Goal: Task Accomplishment & Management: Complete application form

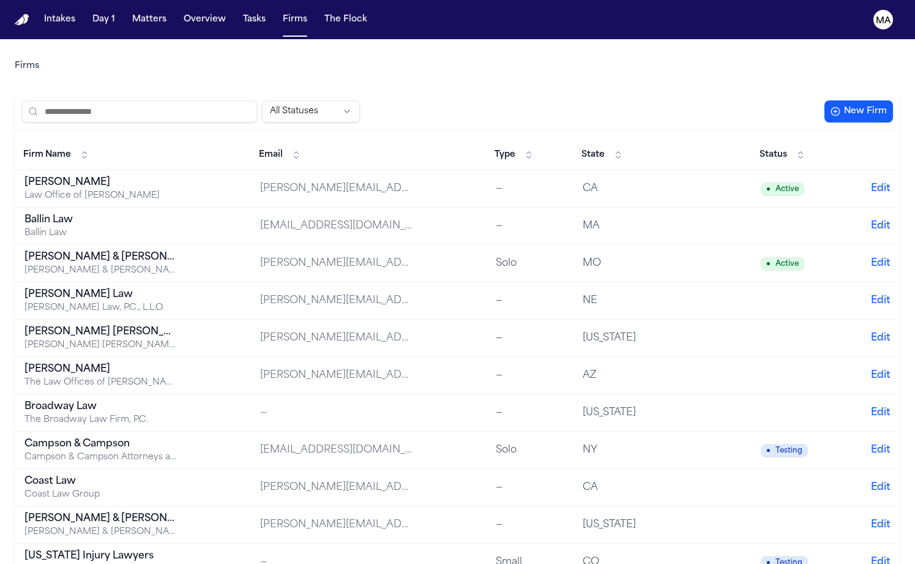
click at [111, 9] on div "Intakes Day 1 Matters Overview Tasks Firms The Flock" at bounding box center [205, 20] width 333 height 22
click at [127, 10] on button "Matters" at bounding box center [149, 20] width 44 height 22
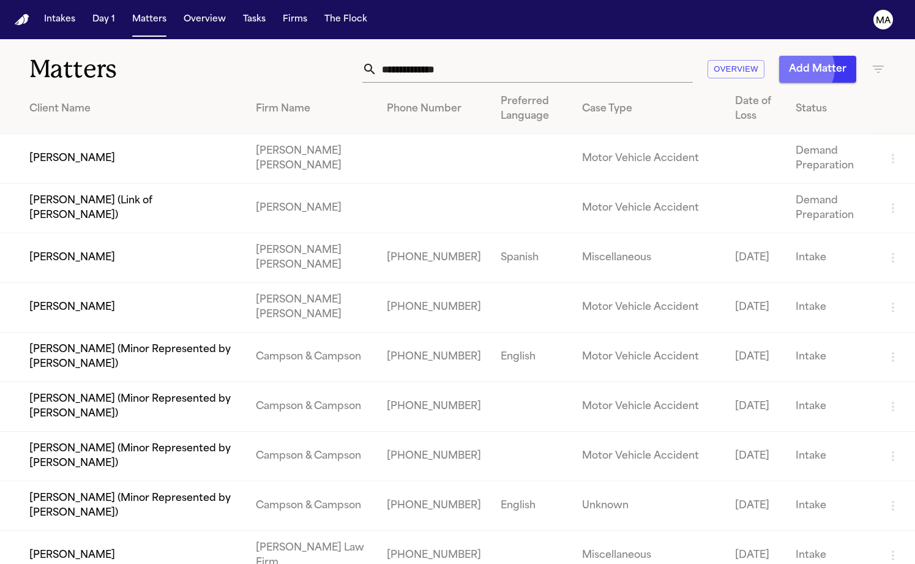
click at [822, 56] on button "Add Matter" at bounding box center [817, 69] width 77 height 27
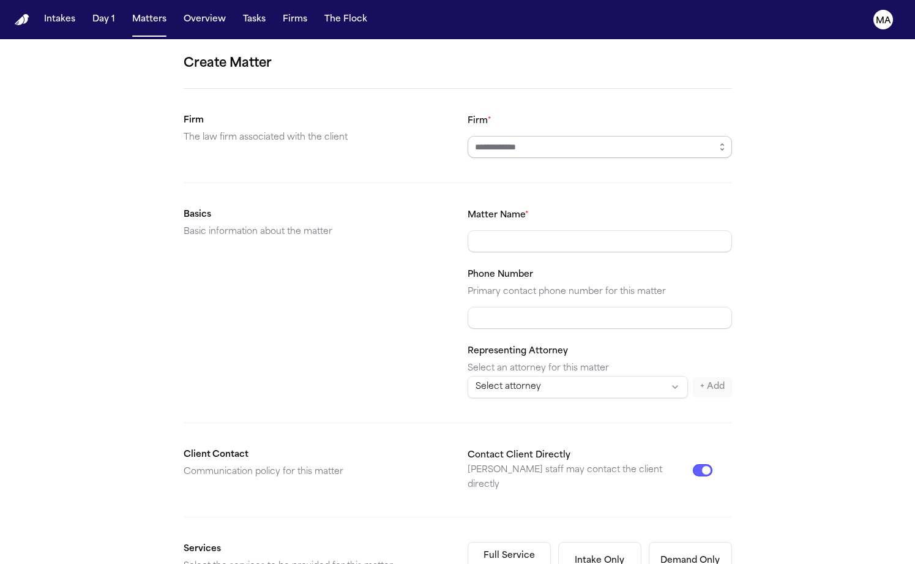
click at [502, 136] on input "Firm *" at bounding box center [599, 147] width 264 height 22
type input "**********"
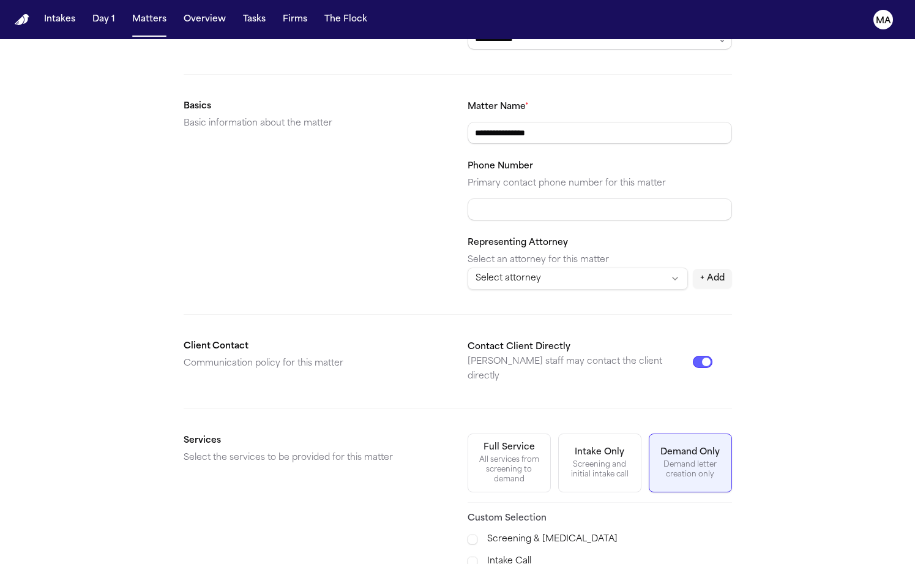
scroll to position [107, 0]
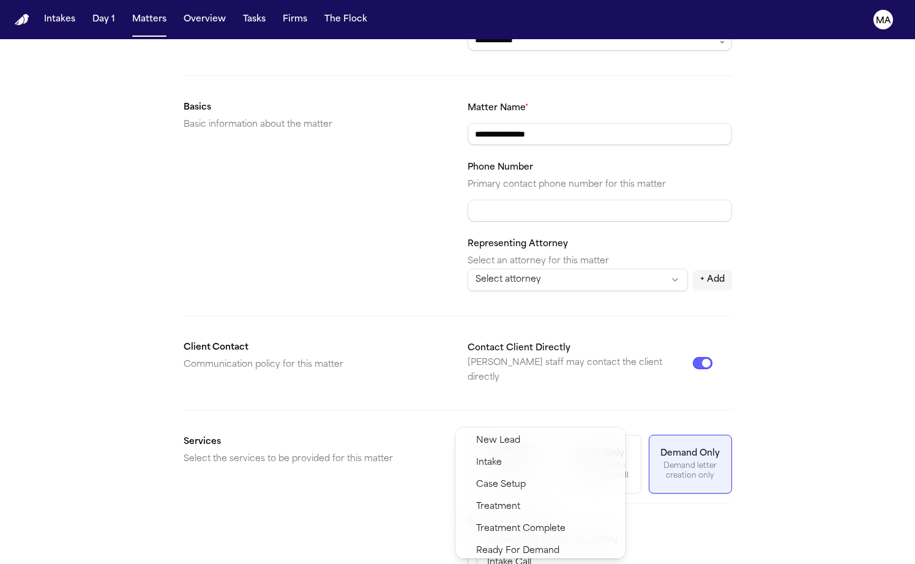
click at [505, 563] on span "Demand Preparation" at bounding box center [520, 572] width 89 height 15
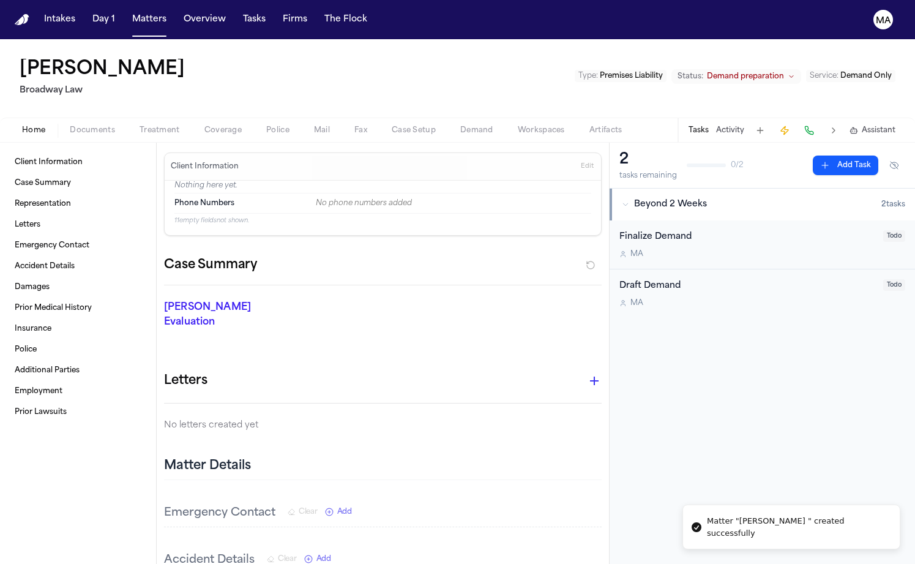
click at [70, 125] on span "Documents" at bounding box center [92, 130] width 45 height 10
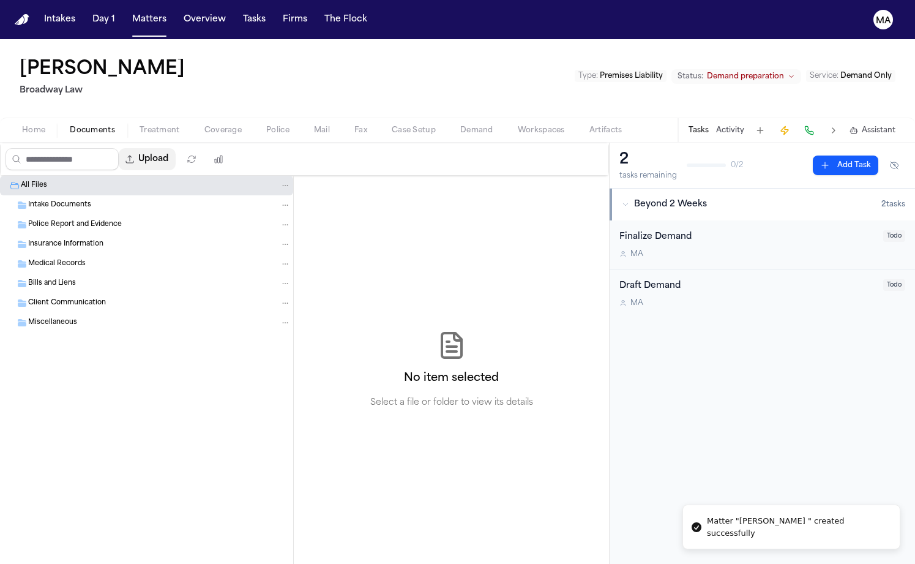
click at [119, 148] on button "Upload" at bounding box center [147, 159] width 57 height 22
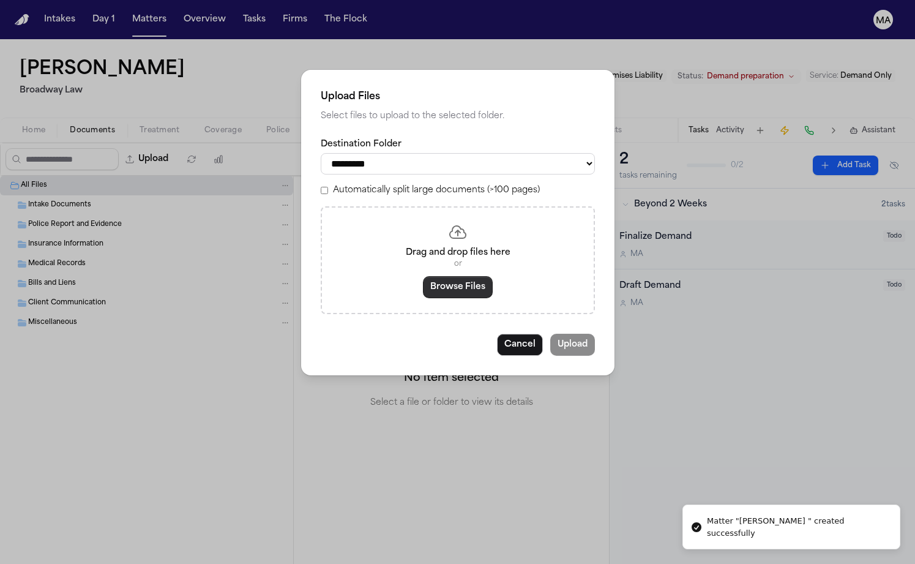
click at [448, 276] on button "Browse Files" at bounding box center [458, 287] width 70 height 22
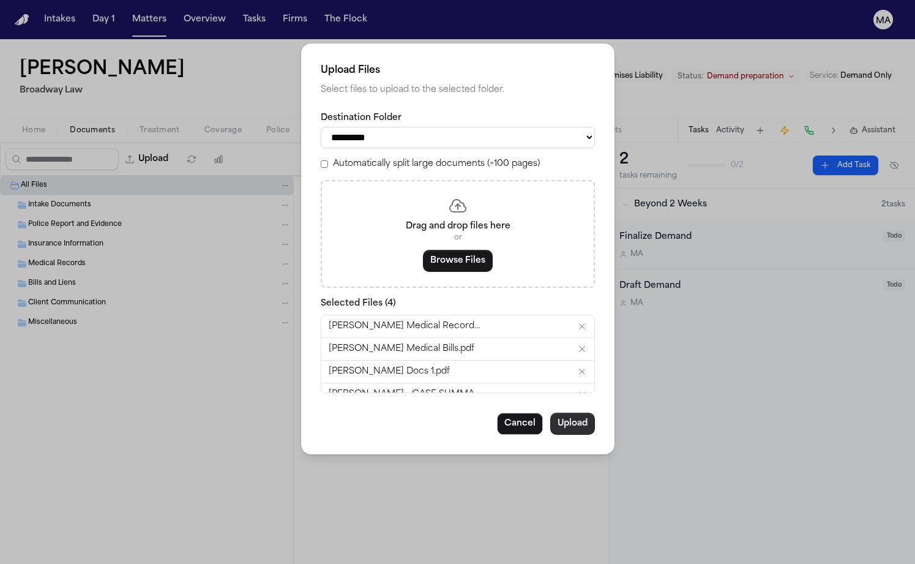
click at [550, 412] on button "Upload" at bounding box center [572, 423] width 45 height 22
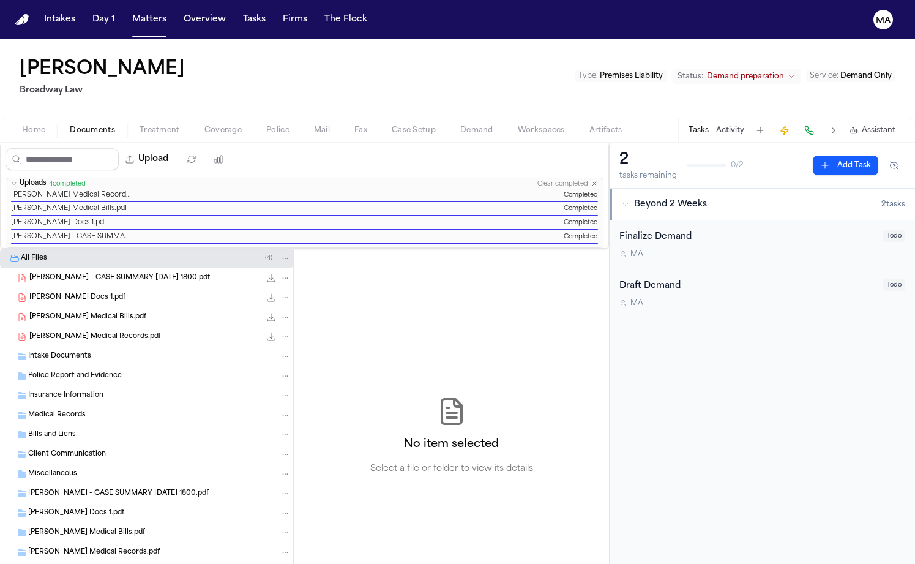
click at [90, 327] on div "[PERSON_NAME] Medical Records.pdf 11.7 MB • PDF" at bounding box center [146, 337] width 293 height 20
